Goal: Task Accomplishment & Management: Manage account settings

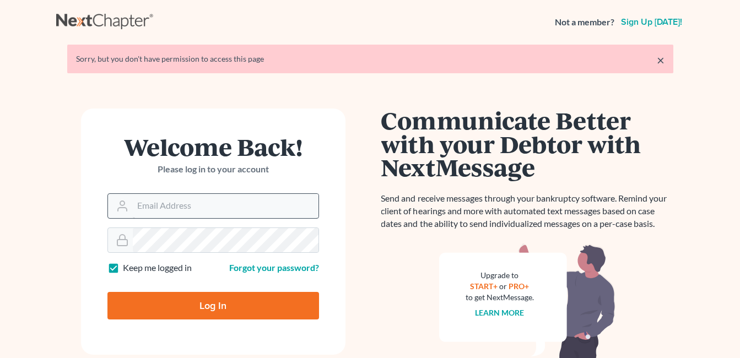
click at [201, 212] on input "Email Address" at bounding box center [226, 206] width 186 height 24
type input "[EMAIL_ADDRESS][DOMAIN_NAME]"
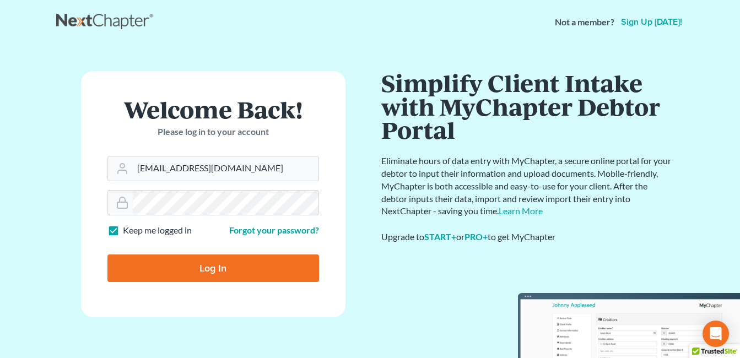
click at [205, 260] on input "Log In" at bounding box center [213, 269] width 212 height 28
type input "Thinking..."
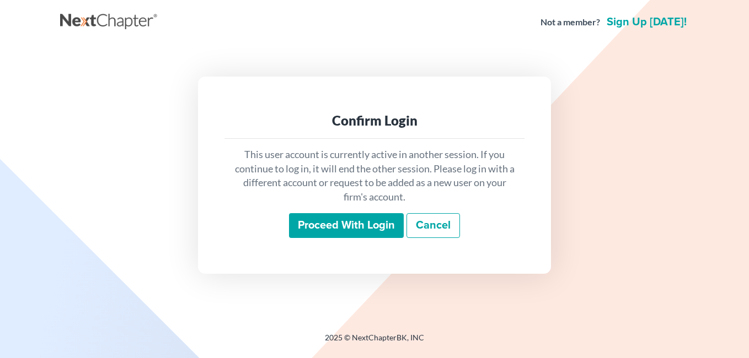
click at [328, 222] on input "Proceed with login" at bounding box center [346, 225] width 115 height 25
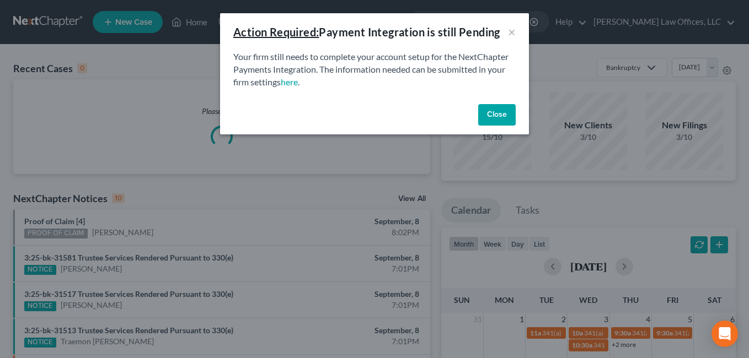
click at [488, 117] on button "Close" at bounding box center [496, 115] width 37 height 22
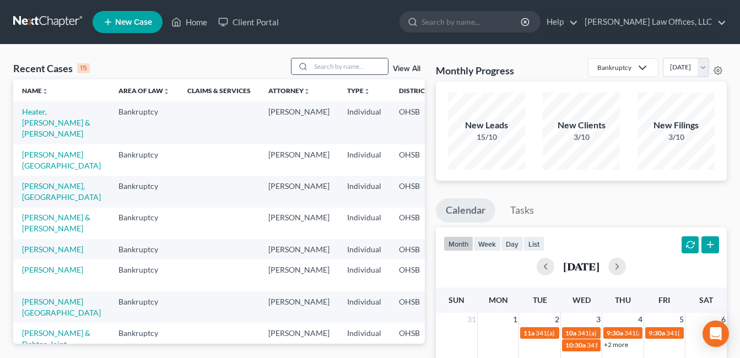
click at [360, 72] on input "search" at bounding box center [349, 66] width 77 height 16
type input "[PERSON_NAME]"
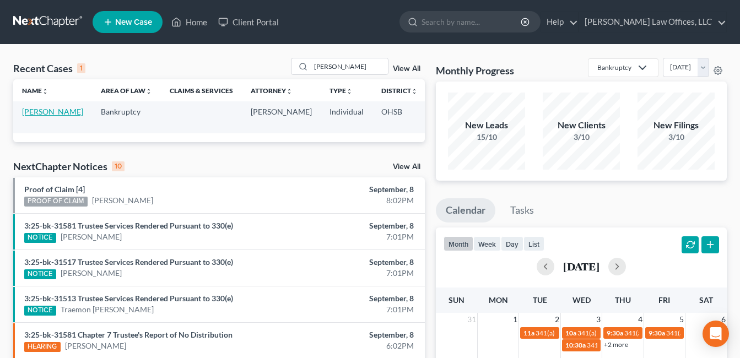
click at [25, 116] on link "[PERSON_NAME]" at bounding box center [52, 111] width 61 height 9
select select "0"
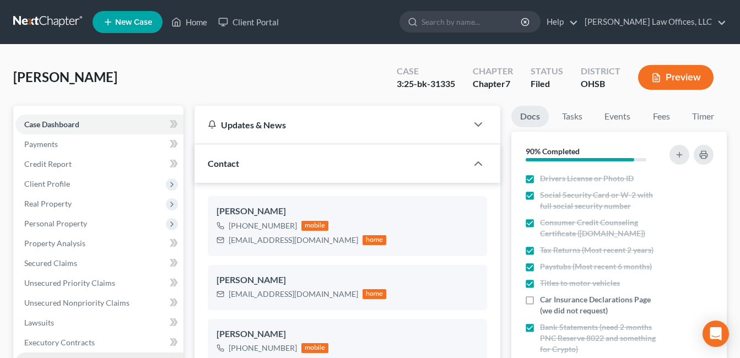
scroll to position [110, 0]
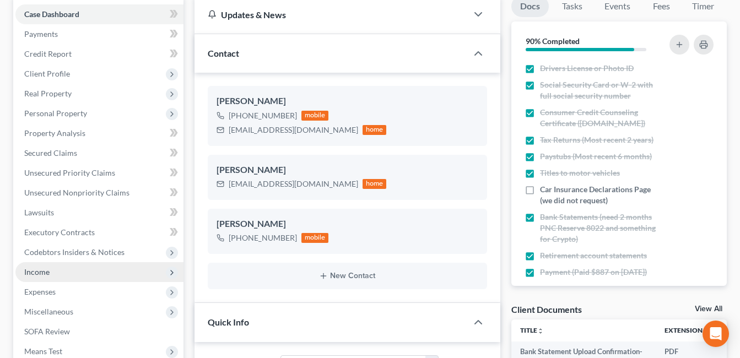
click at [50, 276] on span "Income" at bounding box center [99, 272] width 168 height 20
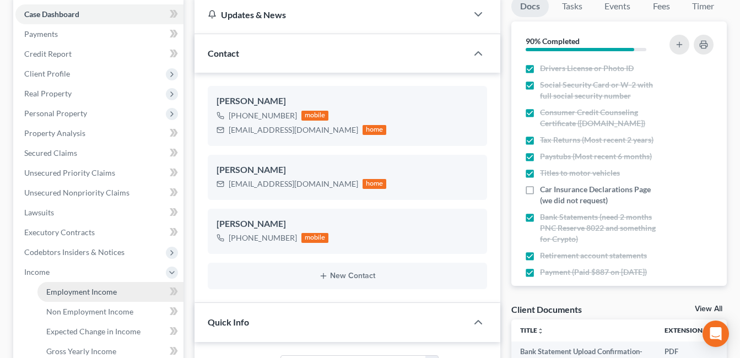
click at [59, 290] on span "Employment Income" at bounding box center [81, 291] width 71 height 9
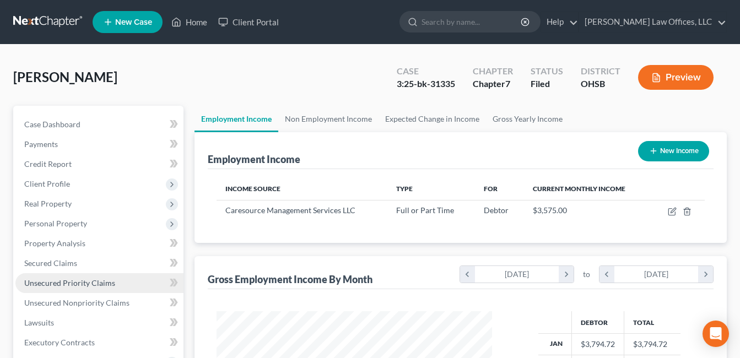
scroll to position [198, 298]
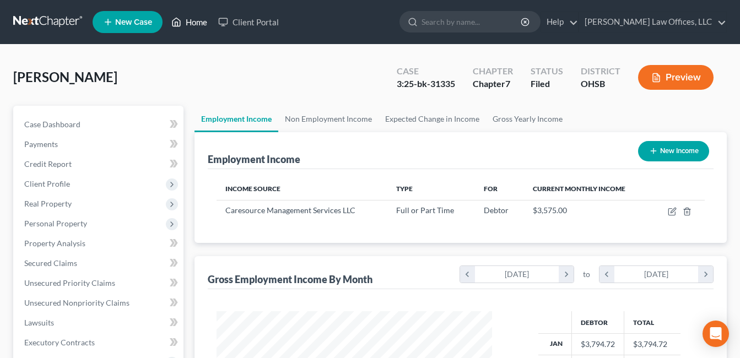
click at [197, 24] on link "Home" at bounding box center [189, 22] width 47 height 20
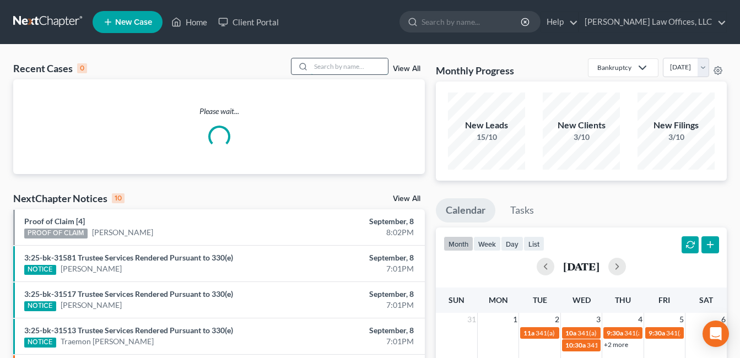
click at [333, 68] on input "search" at bounding box center [349, 66] width 77 height 16
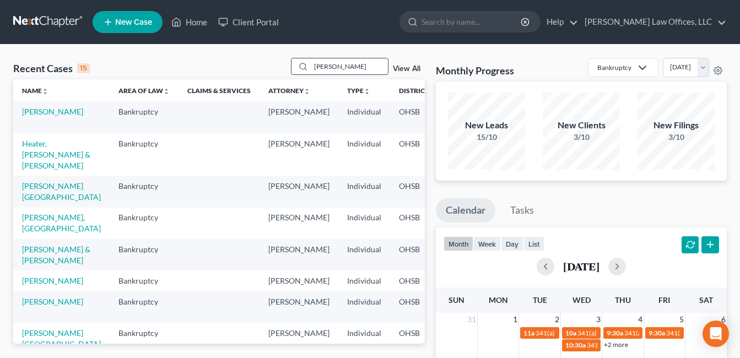
type input "[PERSON_NAME]"
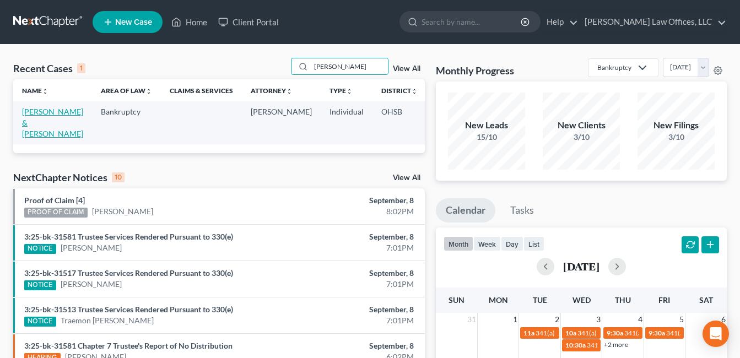
click at [31, 125] on link "[PERSON_NAME] & [PERSON_NAME]" at bounding box center [52, 122] width 61 height 31
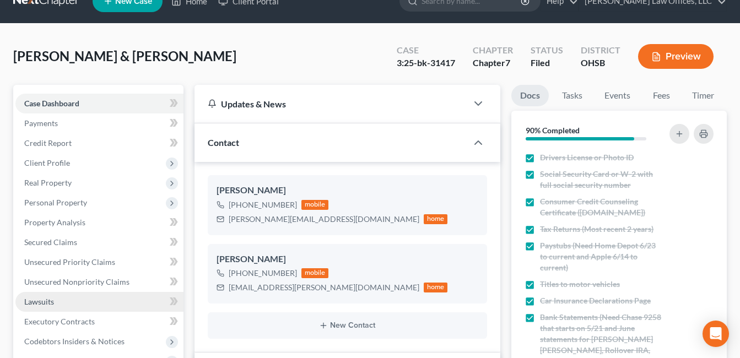
scroll to position [110, 0]
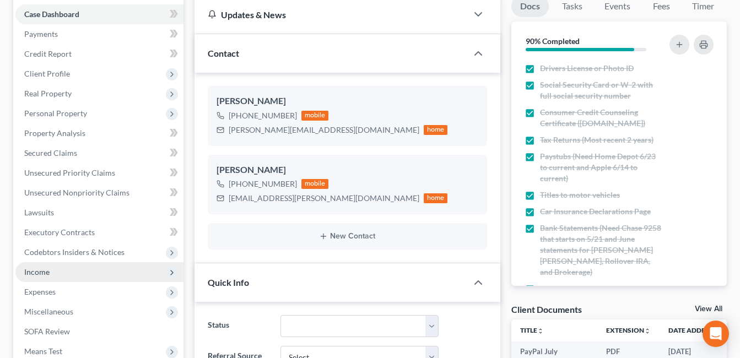
click at [57, 270] on span "Income" at bounding box center [99, 272] width 168 height 20
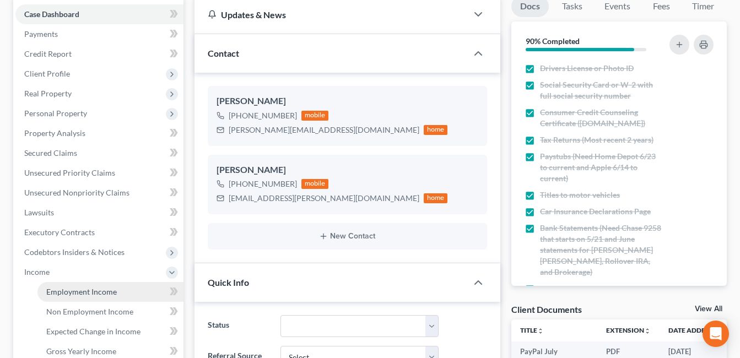
click at [69, 294] on span "Employment Income" at bounding box center [81, 291] width 71 height 9
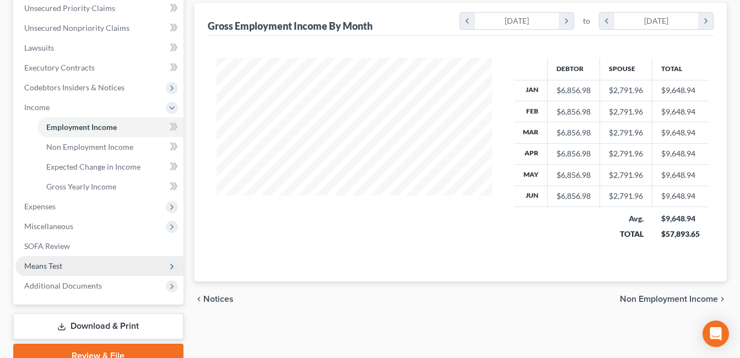
scroll to position [276, 0]
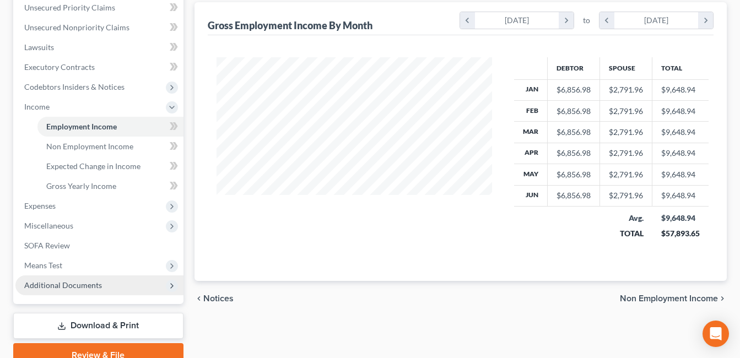
click at [76, 291] on span "Additional Documents" at bounding box center [99, 286] width 168 height 20
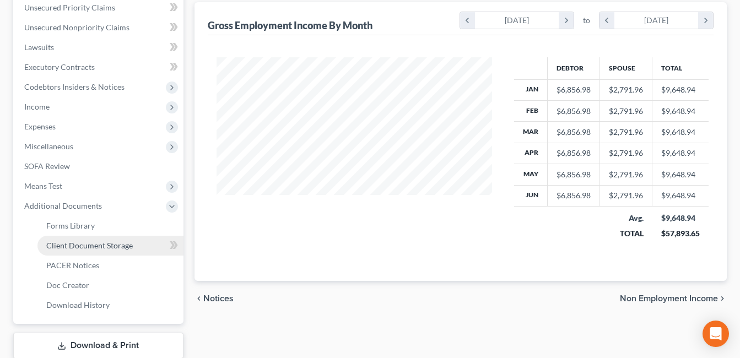
click at [95, 247] on span "Client Document Storage" at bounding box center [89, 245] width 87 height 9
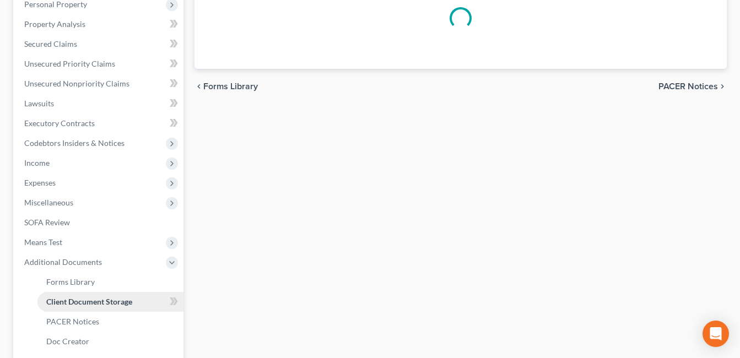
scroll to position [80, 0]
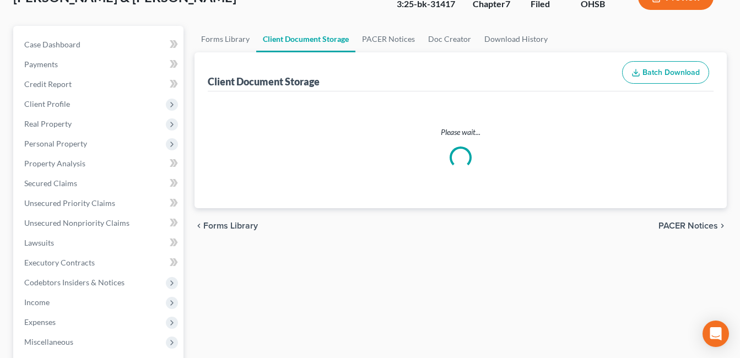
select select "7"
select select "52"
select select "37"
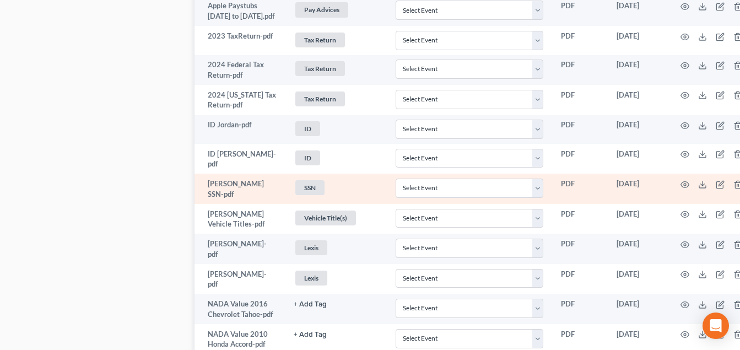
scroll to position [992, 0]
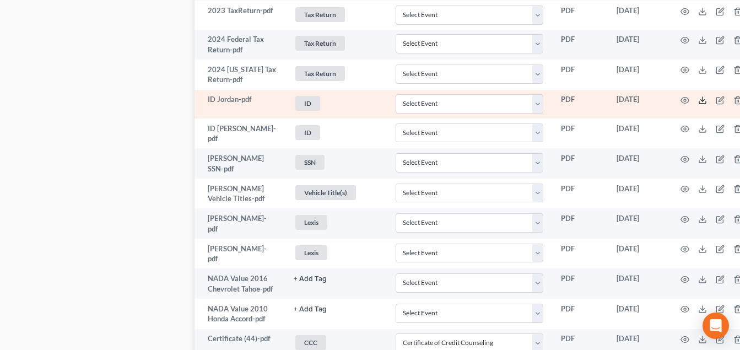
click at [703, 99] on line at bounding box center [703, 99] width 0 height 4
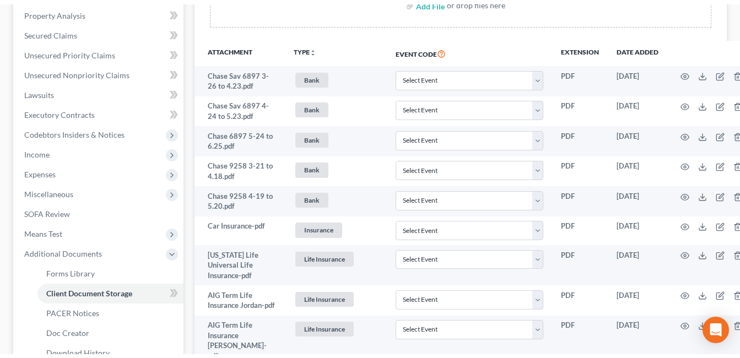
scroll to position [0, 0]
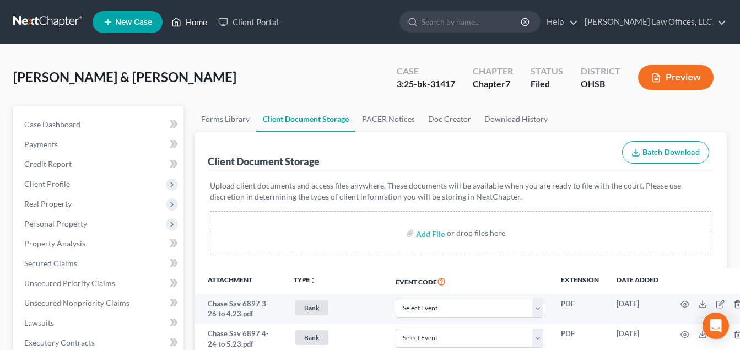
click at [195, 20] on link "Home" at bounding box center [189, 22] width 47 height 20
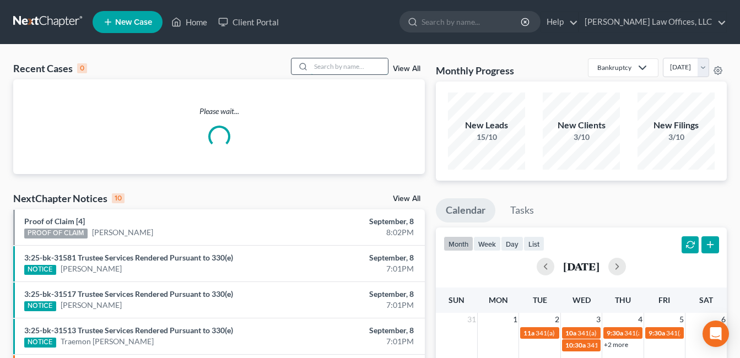
click at [361, 68] on input "search" at bounding box center [349, 66] width 77 height 16
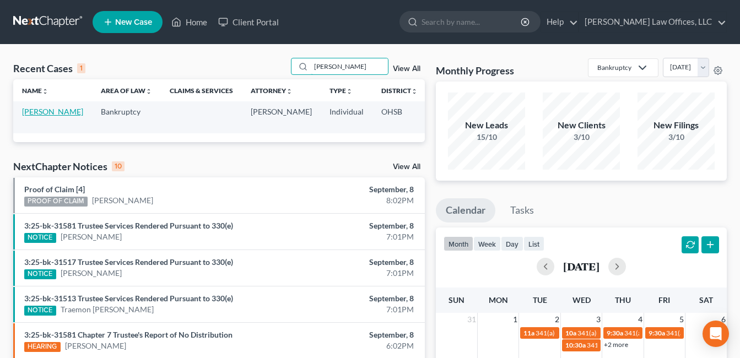
type input "[PERSON_NAME]"
click at [35, 116] on link "[PERSON_NAME]" at bounding box center [52, 111] width 61 height 9
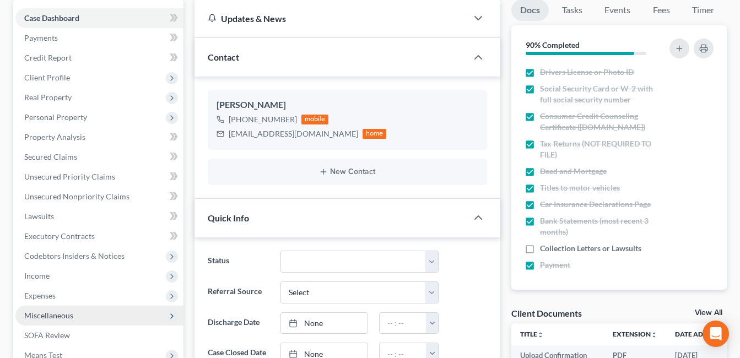
scroll to position [165, 0]
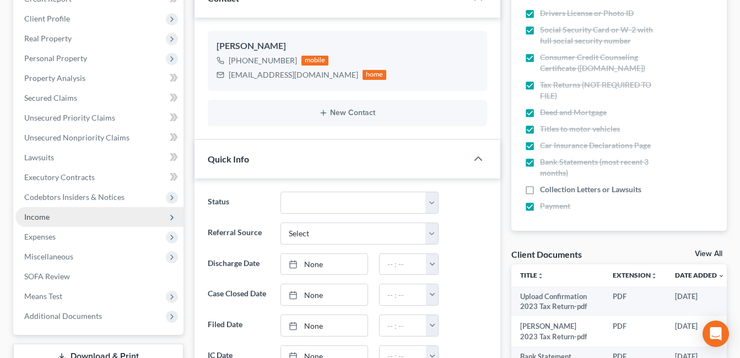
click at [50, 211] on span "Income" at bounding box center [99, 217] width 168 height 20
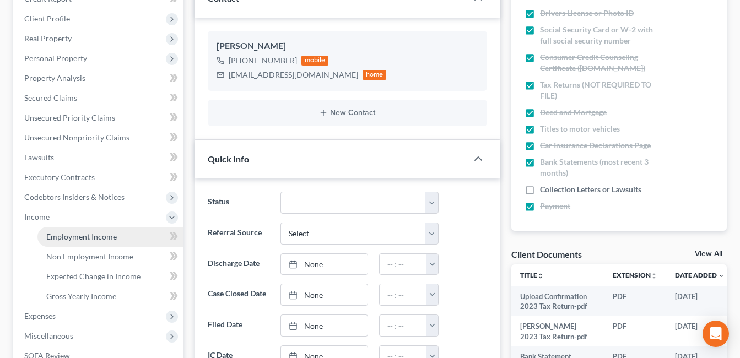
click at [56, 230] on link "Employment Income" at bounding box center [110, 237] width 146 height 20
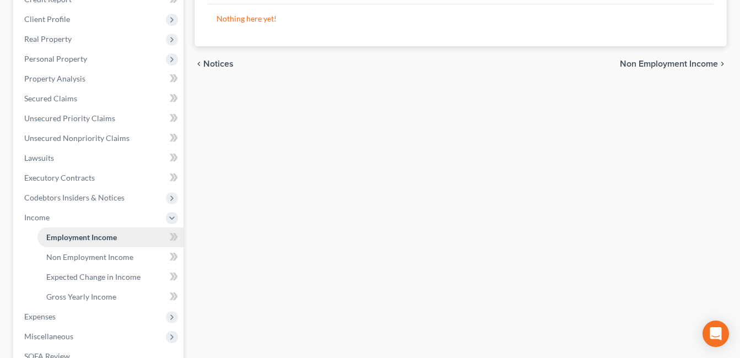
scroll to position [165, 0]
click at [58, 259] on span "Non Employment Income" at bounding box center [89, 256] width 87 height 9
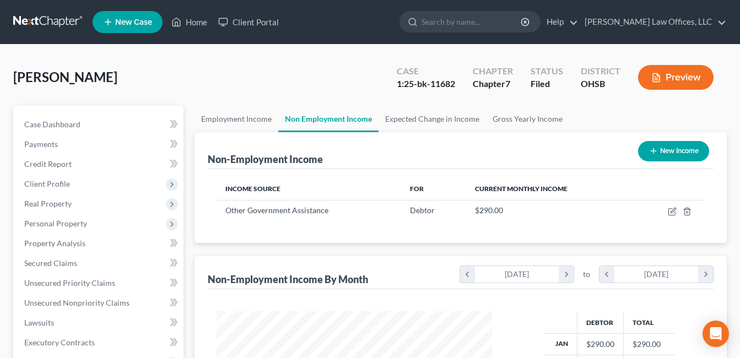
scroll to position [198, 298]
click at [59, 267] on span "Secured Claims" at bounding box center [50, 263] width 53 height 9
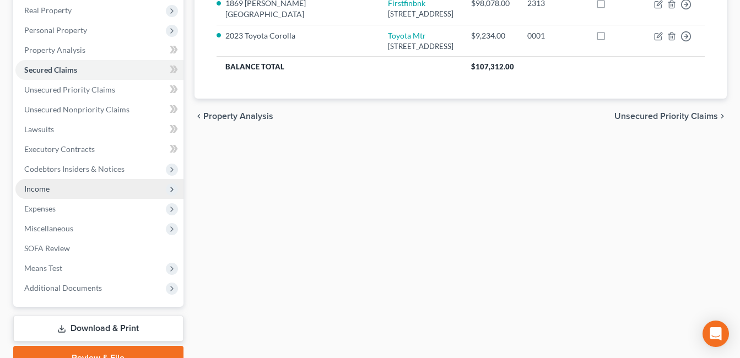
scroll to position [247, 0]
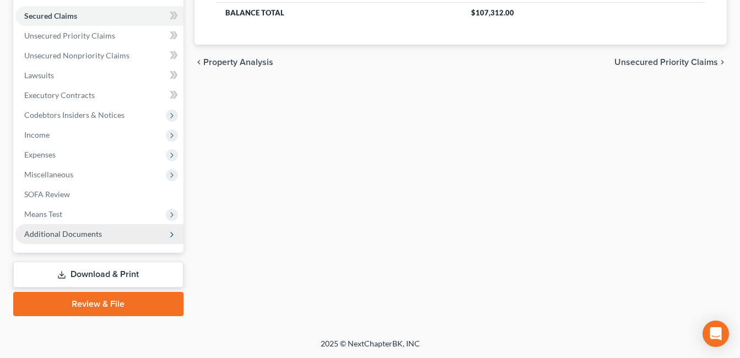
click at [56, 234] on span "Additional Documents" at bounding box center [63, 233] width 78 height 9
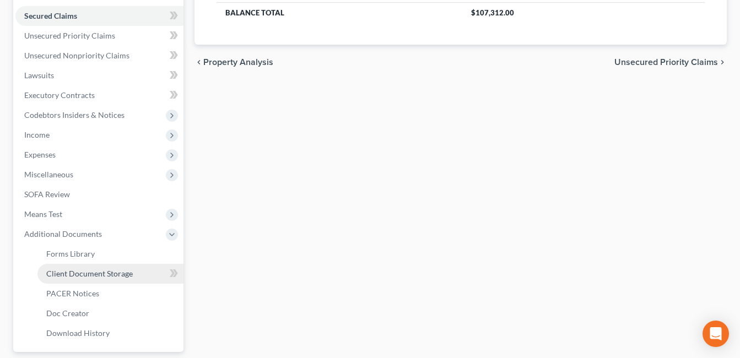
click at [86, 277] on span "Client Document Storage" at bounding box center [89, 273] width 87 height 9
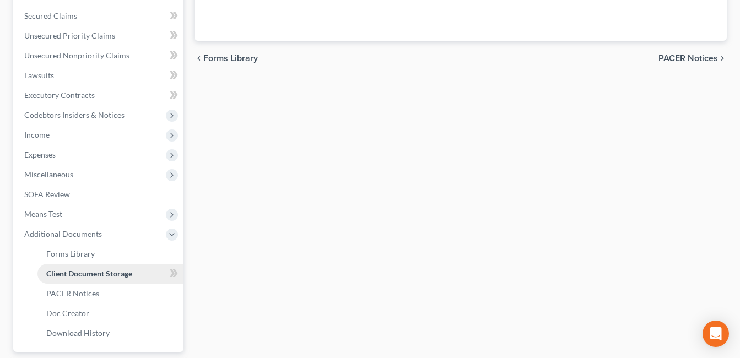
scroll to position [60, 0]
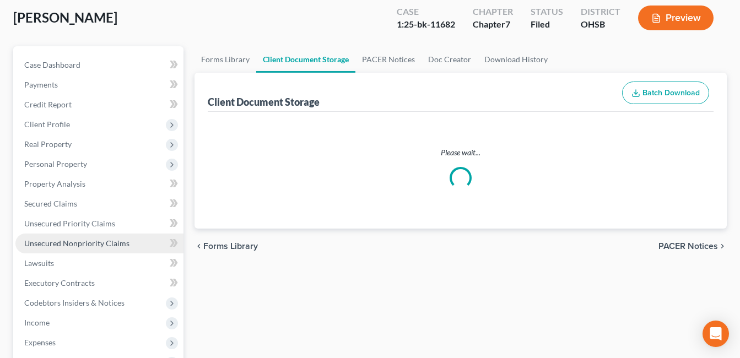
select select "7"
select select "52"
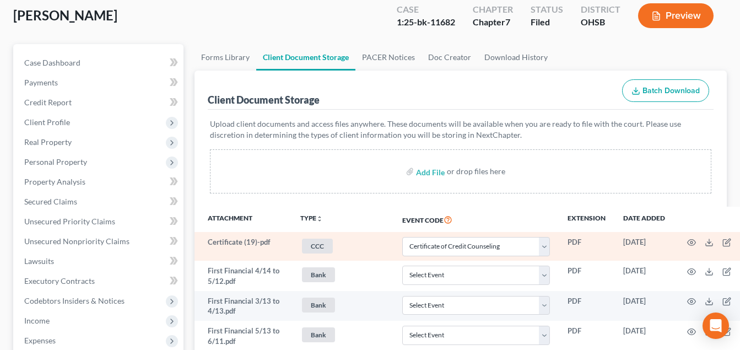
scroll to position [220, 0]
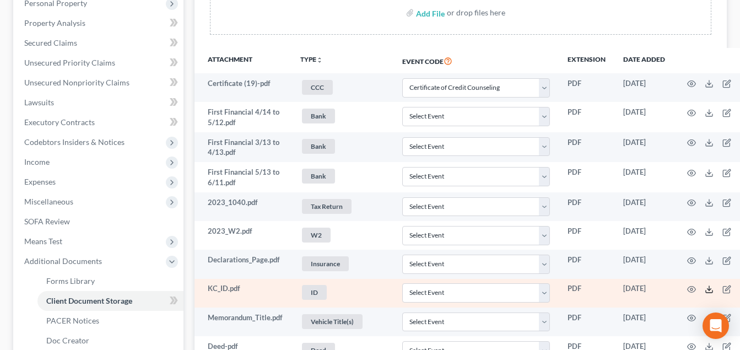
click at [708, 290] on icon at bounding box center [709, 289] width 9 height 9
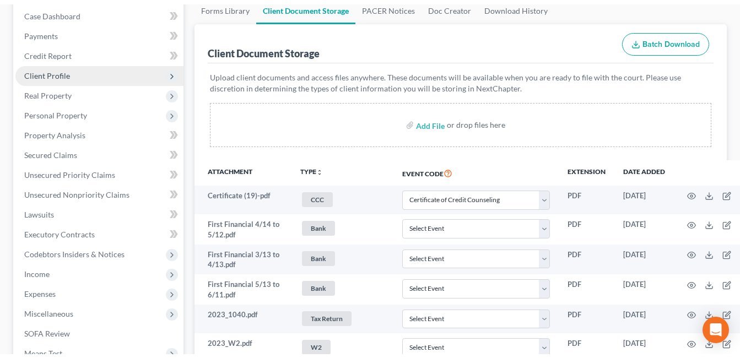
scroll to position [0, 0]
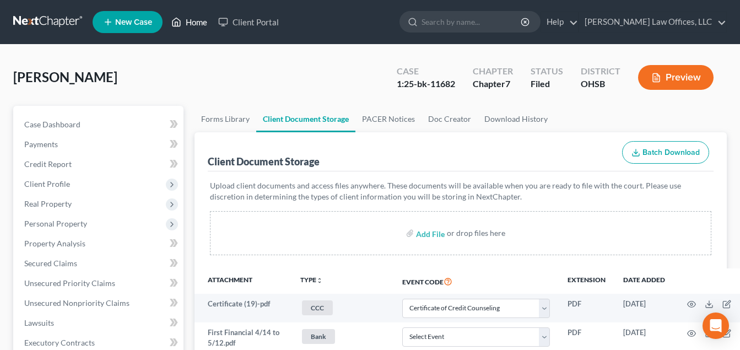
click at [186, 21] on link "Home" at bounding box center [189, 22] width 47 height 20
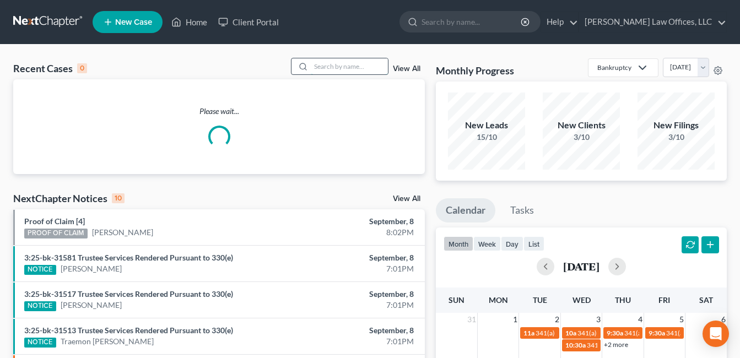
click at [364, 69] on input "search" at bounding box center [349, 66] width 77 height 16
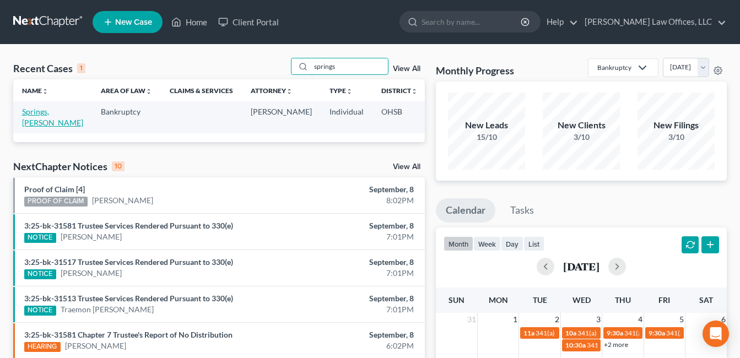
type input "springs"
click at [34, 122] on link "Springs, [PERSON_NAME]" at bounding box center [52, 117] width 61 height 20
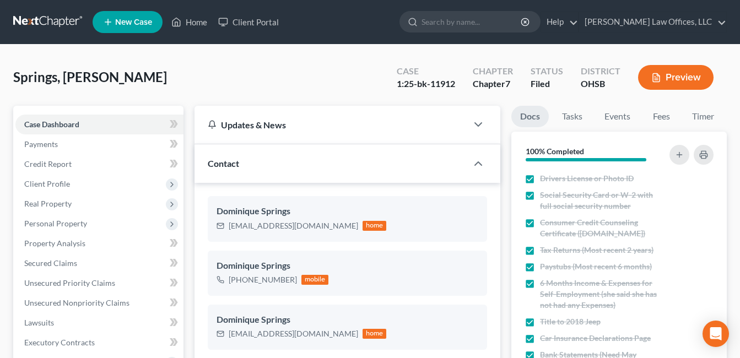
scroll to position [331, 0]
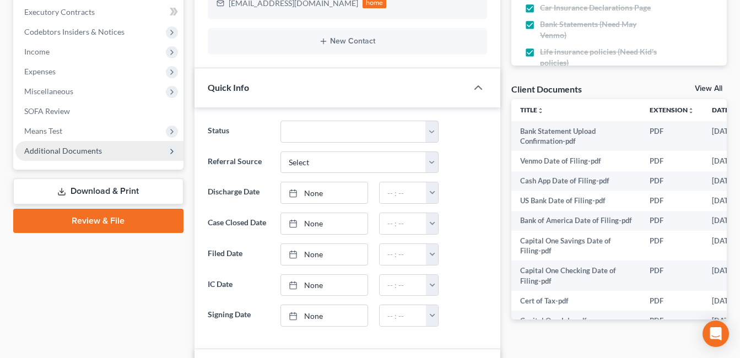
click at [71, 141] on span "Additional Documents" at bounding box center [99, 151] width 168 height 20
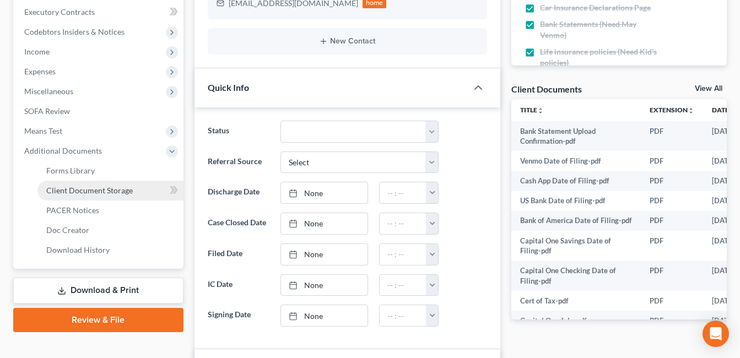
click at [93, 186] on span "Client Document Storage" at bounding box center [89, 190] width 87 height 9
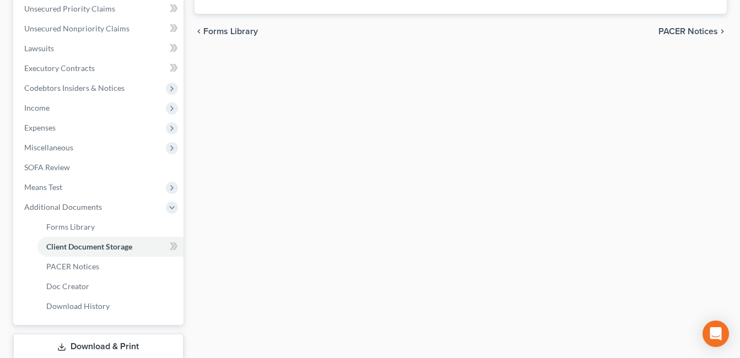
scroll to position [148, 0]
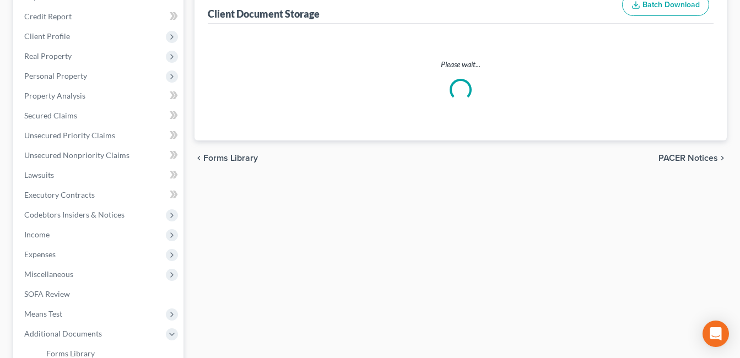
select select "7"
select select "52"
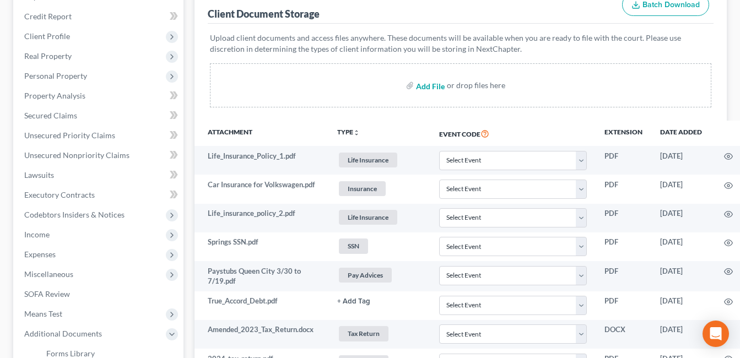
click at [426, 95] on input "file" at bounding box center [429, 86] width 26 height 20
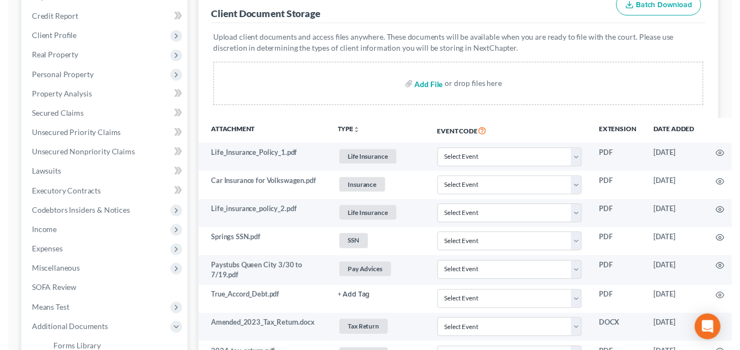
scroll to position [0, 0]
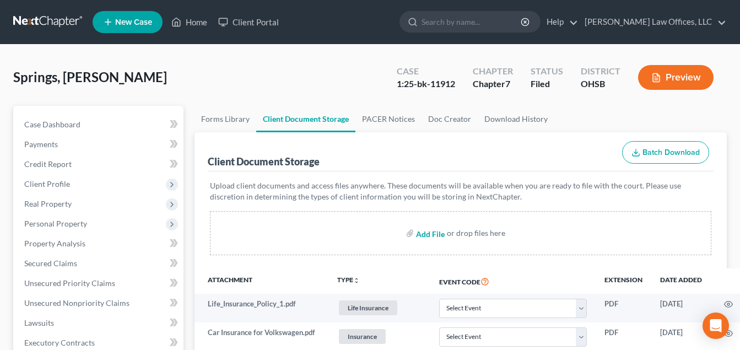
type input "C:\fakepath\Scanner_20250908_153249.pdf"
select select "7"
select select "52"
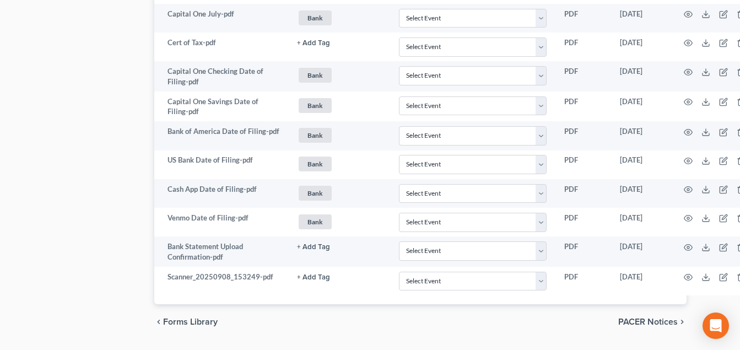
scroll to position [1802, 56]
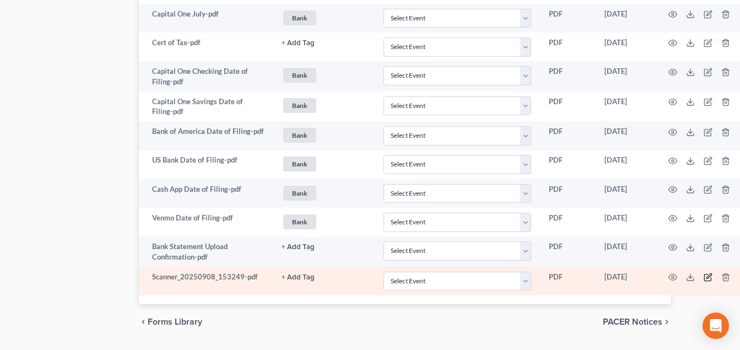
click at [708, 277] on icon "button" at bounding box center [708, 277] width 9 height 9
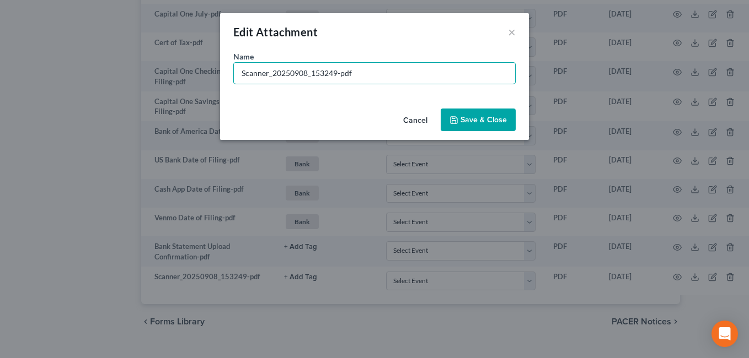
drag, startPoint x: 336, startPoint y: 70, endPoint x: 218, endPoint y: 87, distance: 119.7
click at [218, 87] on div "Edit Attachment × Name * Scanner_20250908_153249-pdf Cancel Save & Close" at bounding box center [374, 179] width 749 height 358
type input "Signed.Sofa.Amend-pdf"
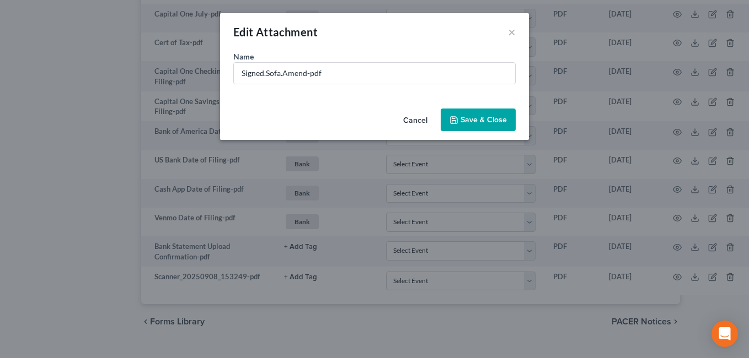
click at [467, 121] on span "Save & Close" at bounding box center [483, 119] width 46 height 9
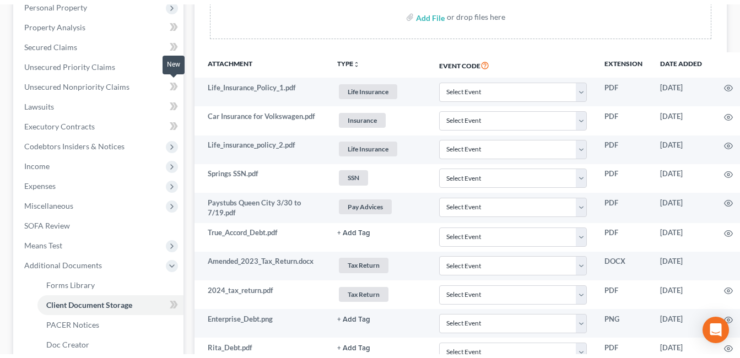
scroll to position [0, 0]
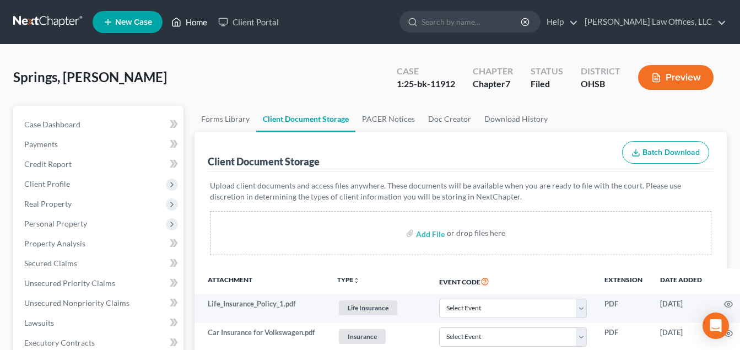
click at [197, 21] on link "Home" at bounding box center [189, 22] width 47 height 20
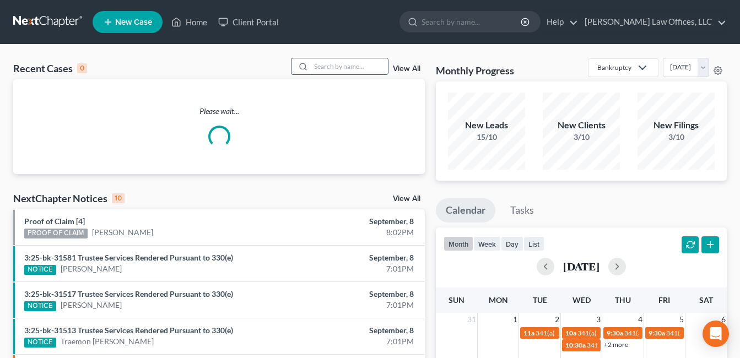
click at [347, 66] on input "search" at bounding box center [349, 66] width 77 height 16
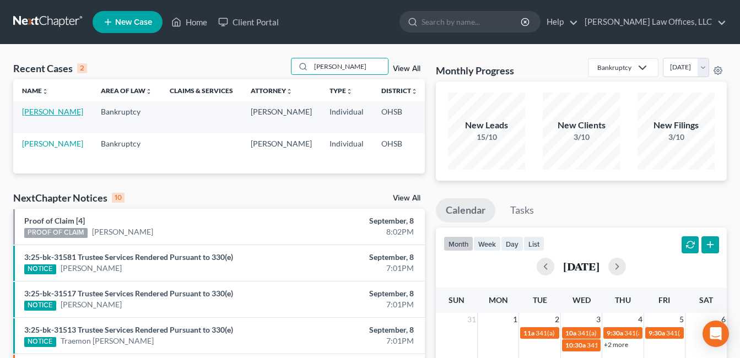
type input "[PERSON_NAME]"
click at [30, 116] on link "[PERSON_NAME]" at bounding box center [52, 111] width 61 height 9
select select "4"
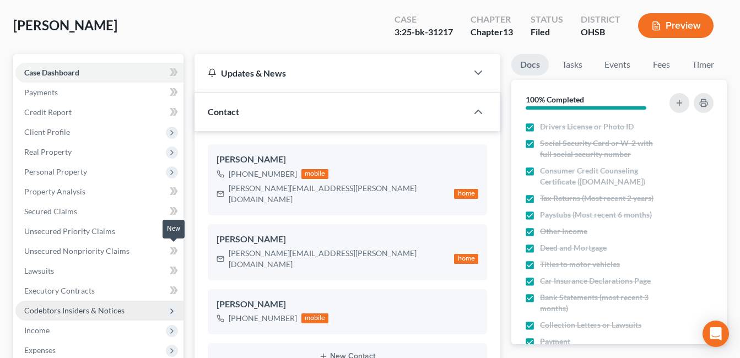
scroll to position [165, 0]
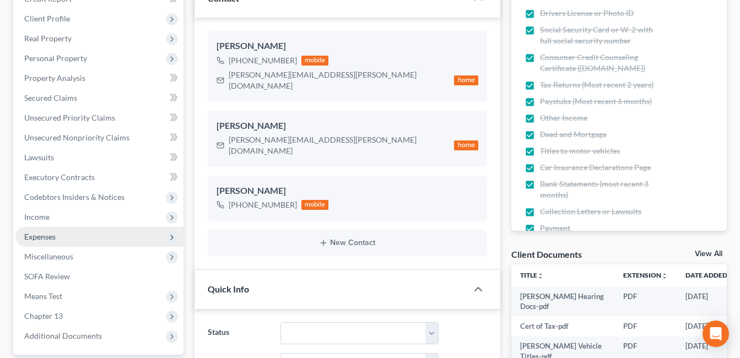
click at [53, 232] on span "Expenses" at bounding box center [39, 236] width 31 height 9
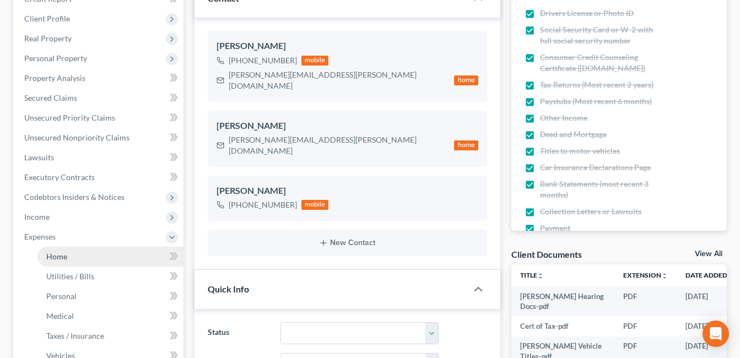
click at [62, 256] on span "Home" at bounding box center [56, 256] width 21 height 9
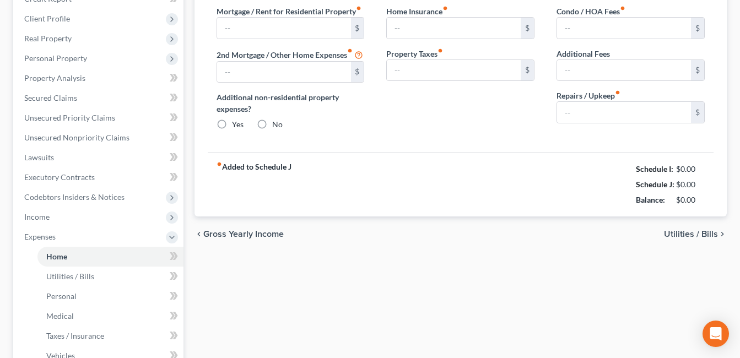
type input "1,134.00"
radio input "true"
type input "25.00"
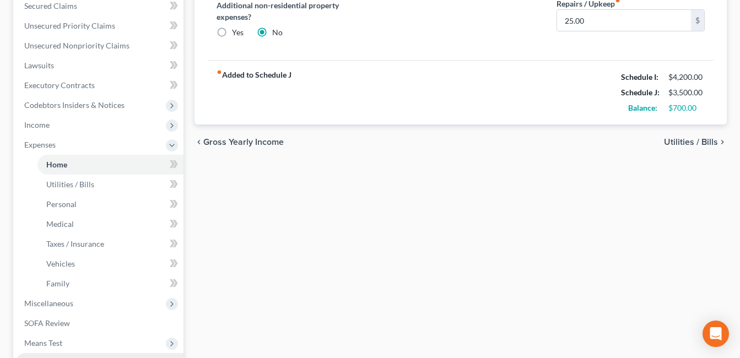
scroll to position [406, 0]
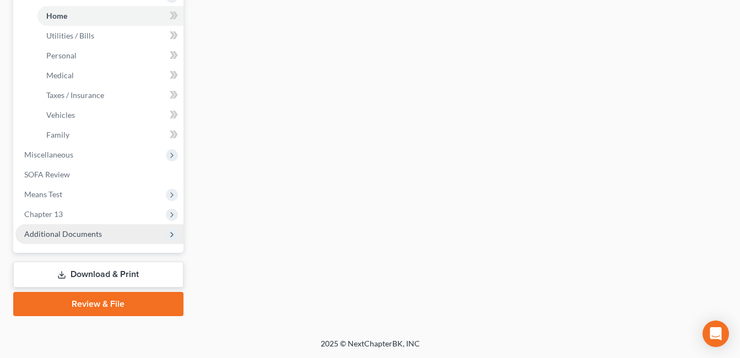
click at [82, 230] on span "Additional Documents" at bounding box center [63, 233] width 78 height 9
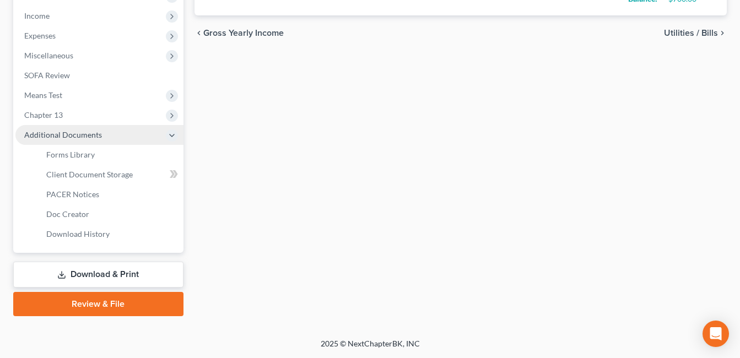
scroll to position [367, 0]
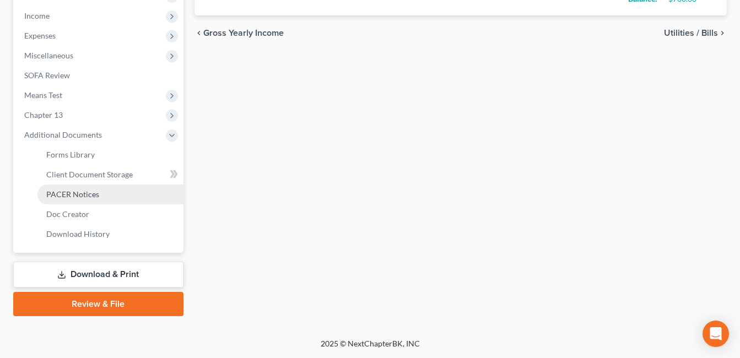
click at [87, 198] on span "PACER Notices" at bounding box center [72, 194] width 53 height 9
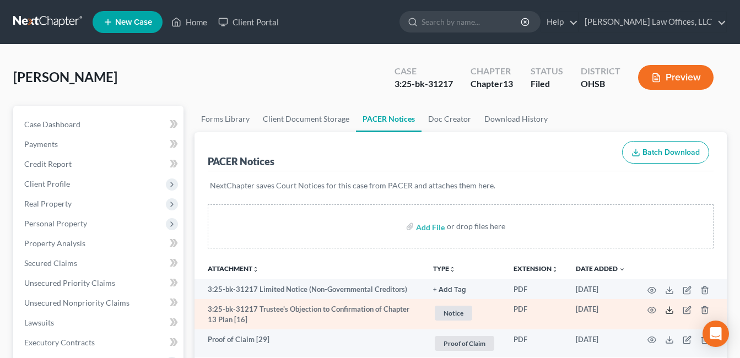
click at [670, 310] on polyline at bounding box center [670, 310] width 4 height 2
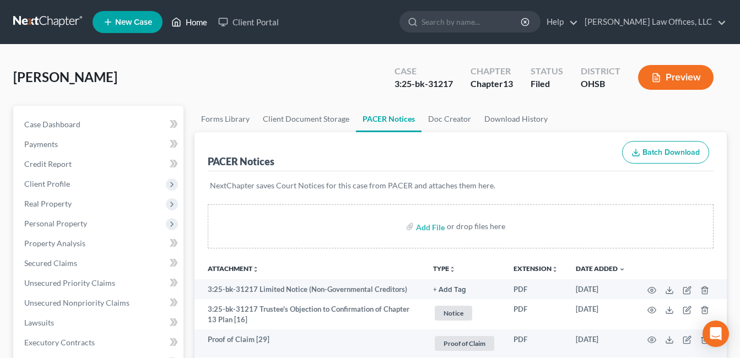
drag, startPoint x: 182, startPoint y: 23, endPoint x: 329, endPoint y: 63, distance: 151.9
click at [182, 23] on link "Home" at bounding box center [189, 22] width 47 height 20
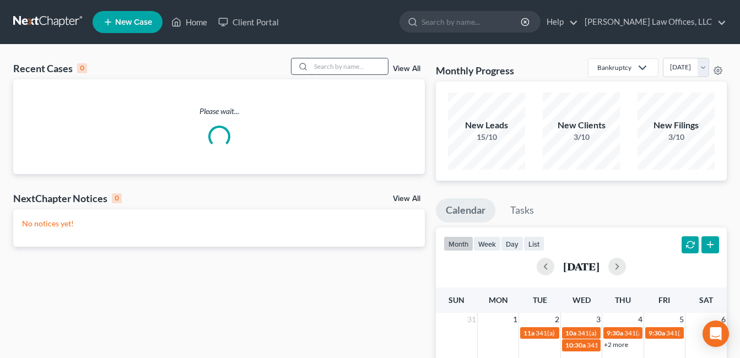
click at [338, 66] on input "search" at bounding box center [349, 66] width 77 height 16
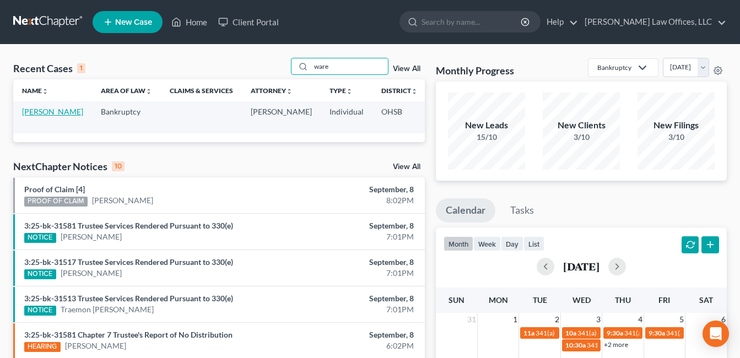
type input "ware"
click at [44, 116] on link "[PERSON_NAME]" at bounding box center [52, 111] width 61 height 9
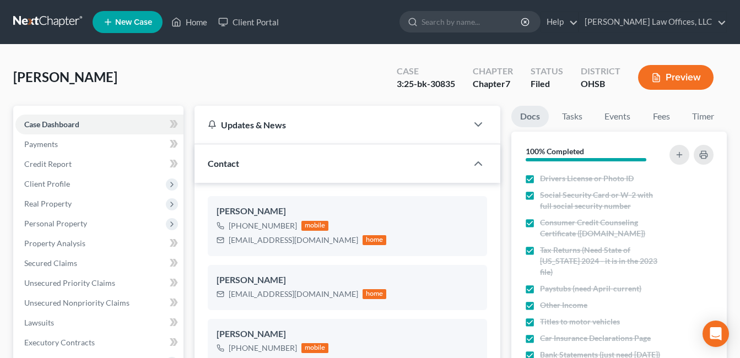
scroll to position [441, 0]
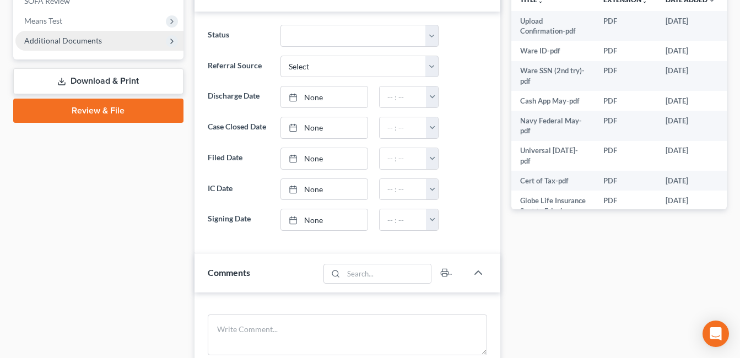
click at [79, 44] on span "Additional Documents" at bounding box center [63, 40] width 78 height 9
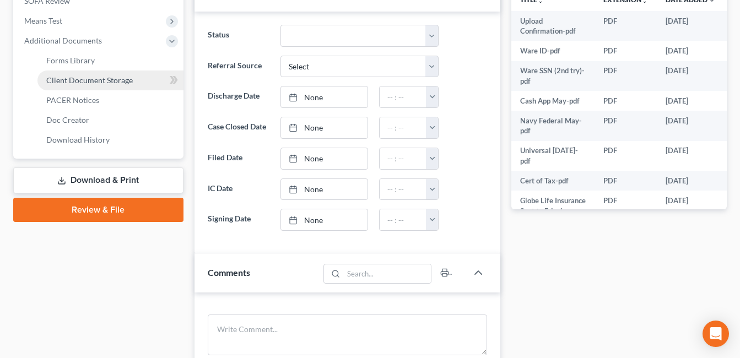
click at [85, 79] on span "Client Document Storage" at bounding box center [89, 80] width 87 height 9
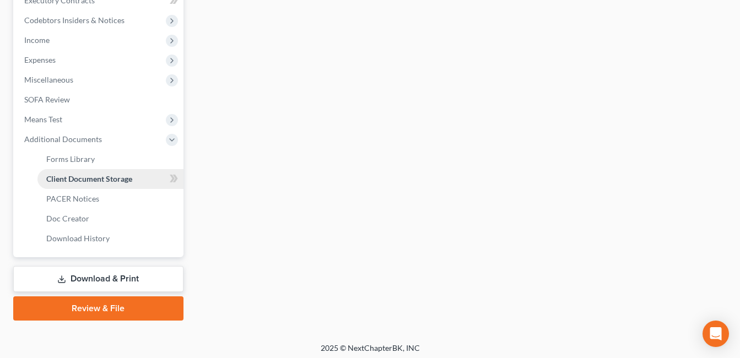
scroll to position [306, 0]
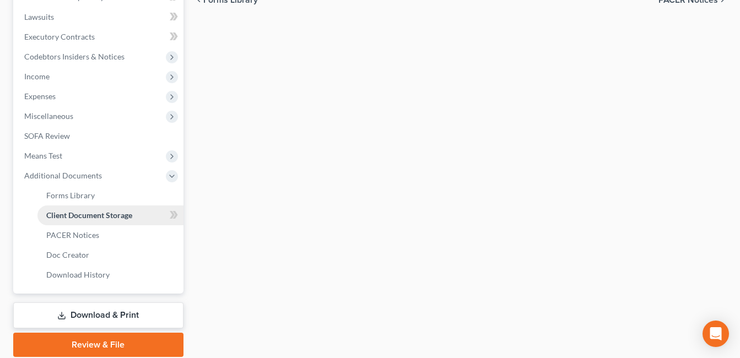
select select "7"
select select "37"
select select "52"
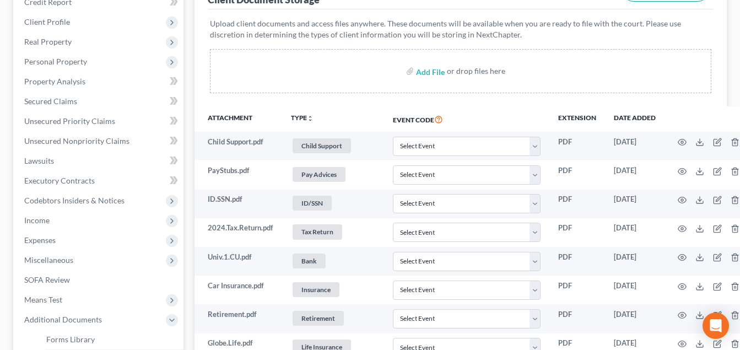
scroll to position [386, 0]
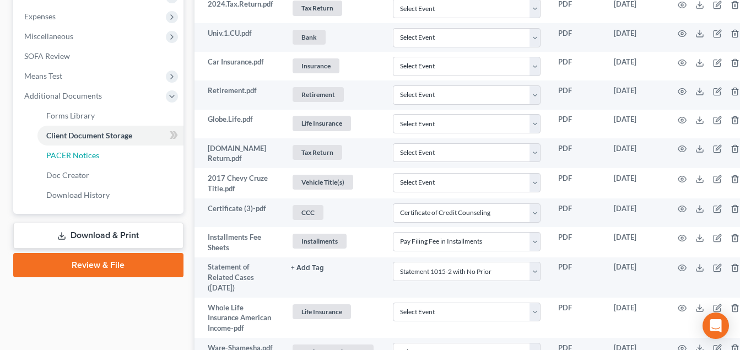
click at [68, 158] on span "PACER Notices" at bounding box center [72, 154] width 53 height 9
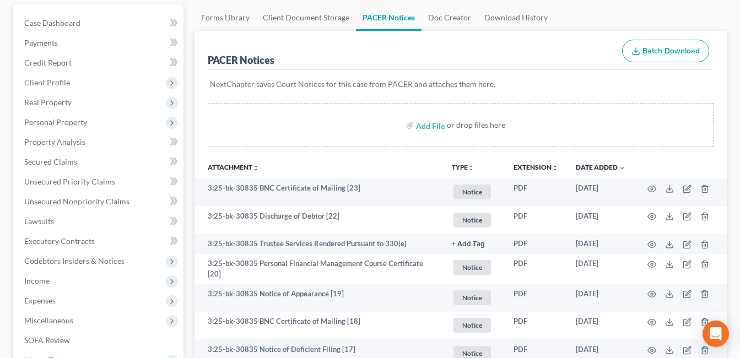
scroll to position [110, 0]
